Goal: Communication & Community: Connect with others

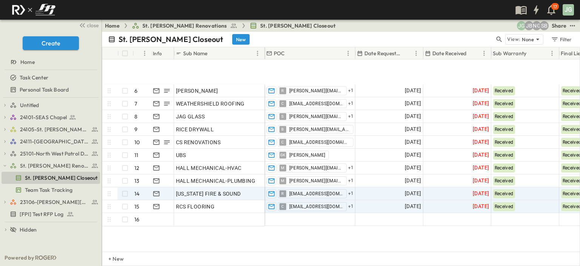
scroll to position [95, 0]
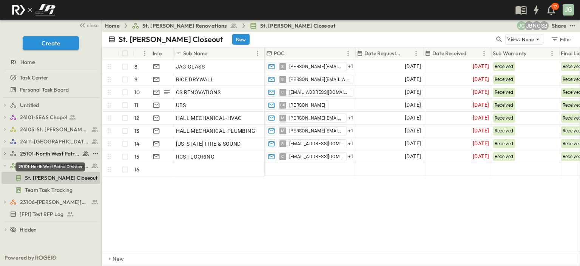
click at [45, 150] on span "25101-North West Patrol Division" at bounding box center [50, 154] width 60 height 8
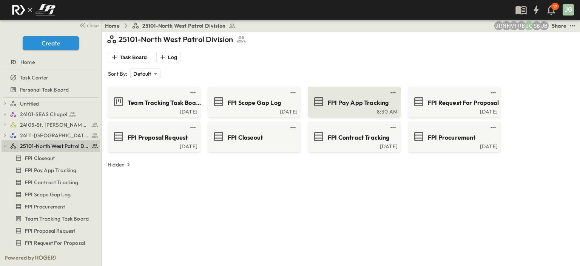
click at [358, 109] on div "8:30 AM" at bounding box center [354, 111] width 88 height 6
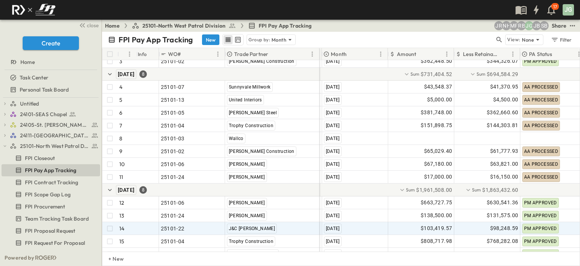
scroll to position [164, 63]
